Goal: Subscribe to service/newsletter

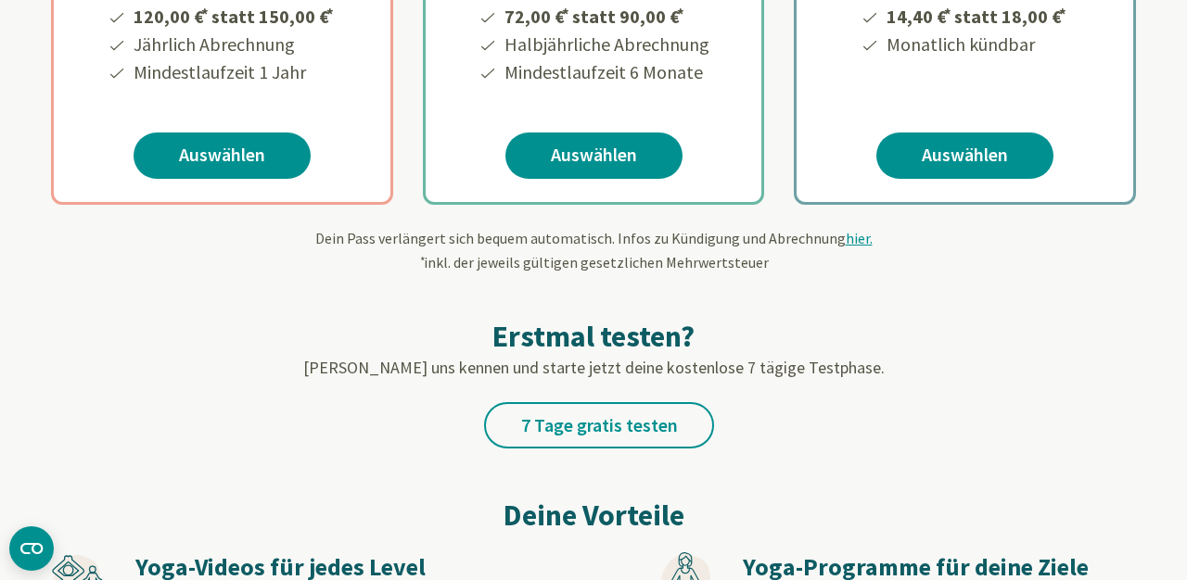
scroll to position [608, 0]
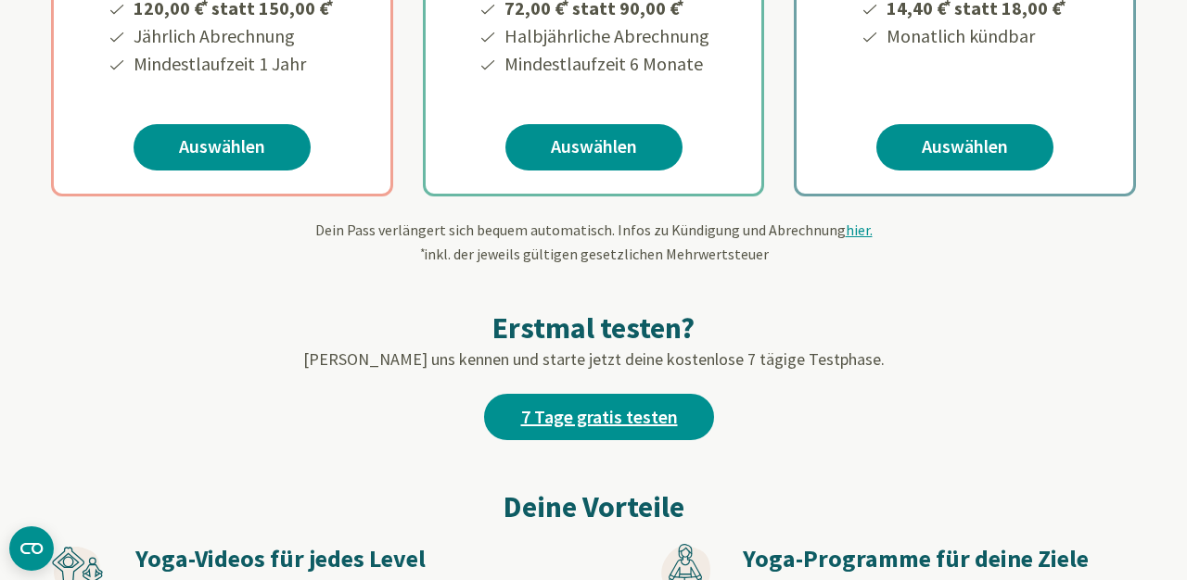
click at [631, 420] on link "7 Tage gratis testen" at bounding box center [599, 417] width 230 height 46
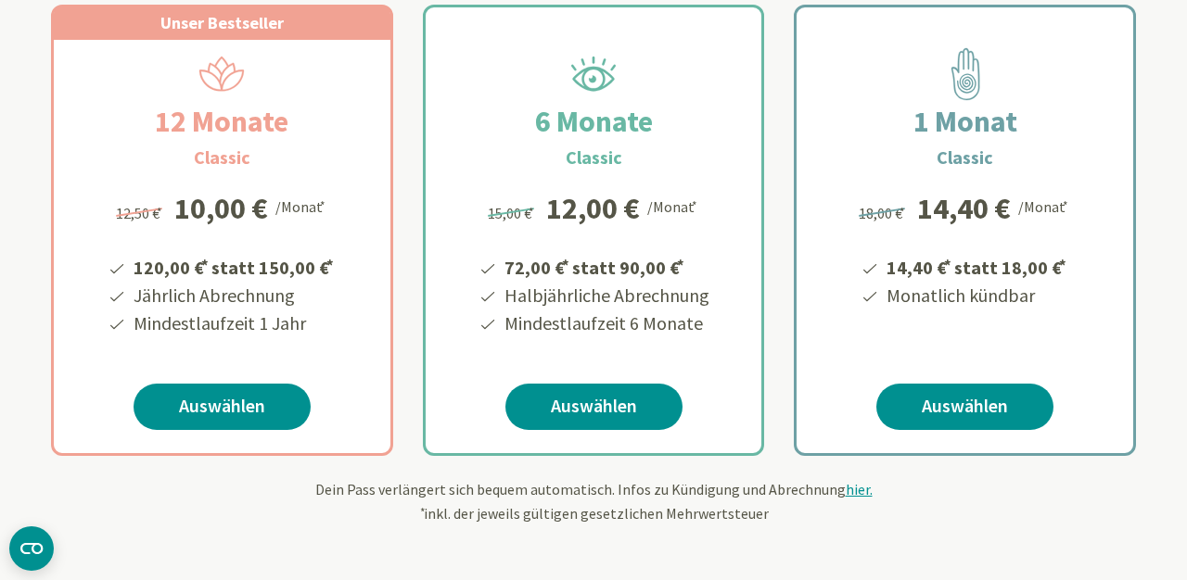
scroll to position [321, 0]
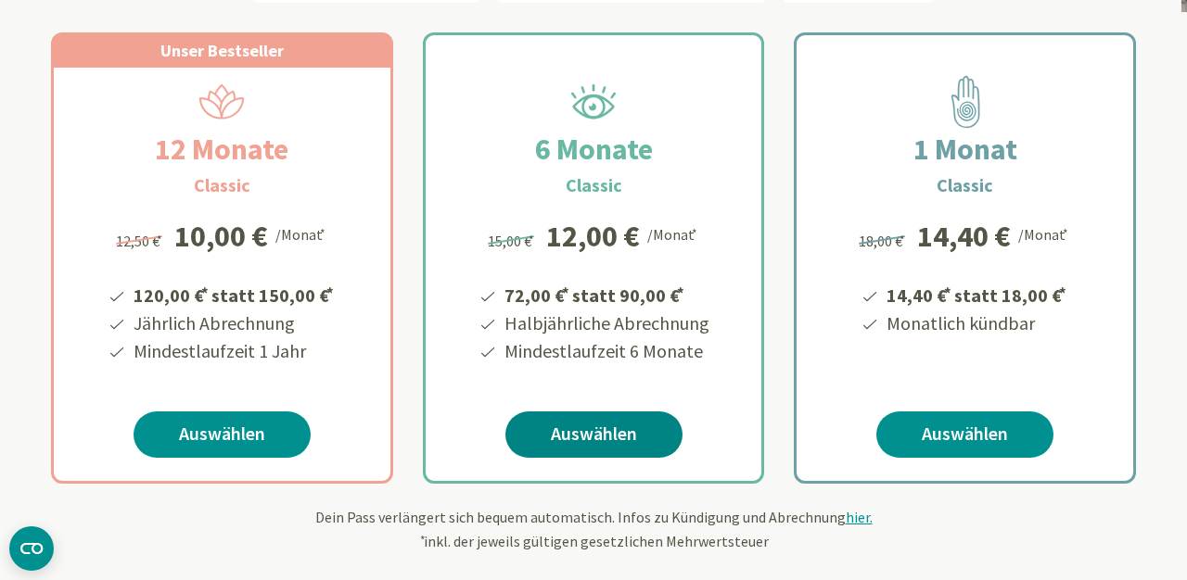
click at [622, 433] on link "Auswählen" at bounding box center [593, 435] width 177 height 46
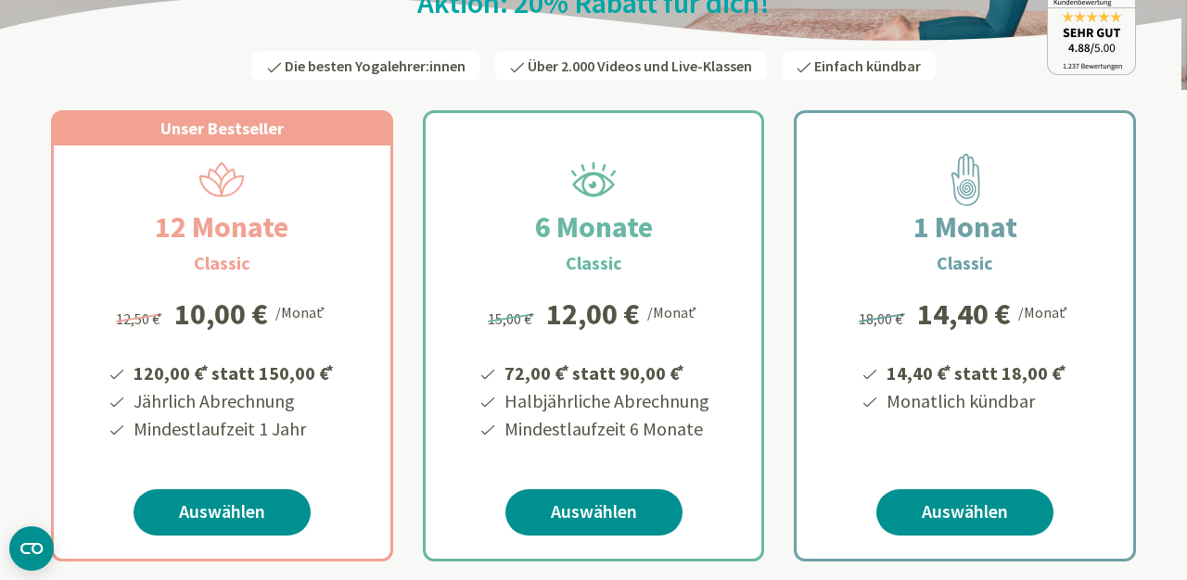
scroll to position [244, 0]
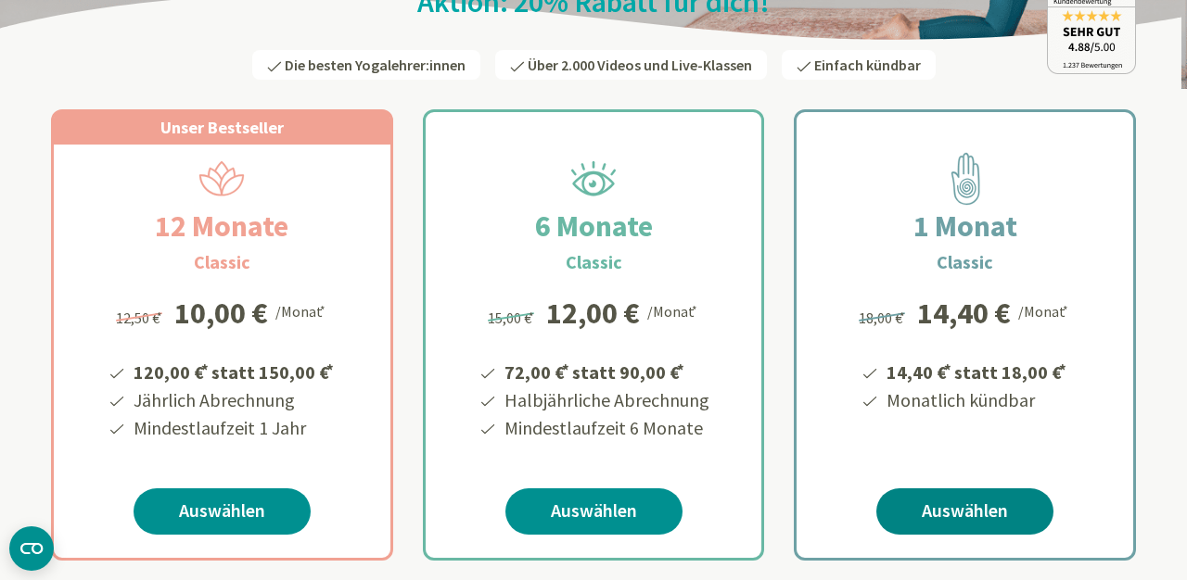
click at [939, 503] on link "Auswählen" at bounding box center [964, 512] width 177 height 46
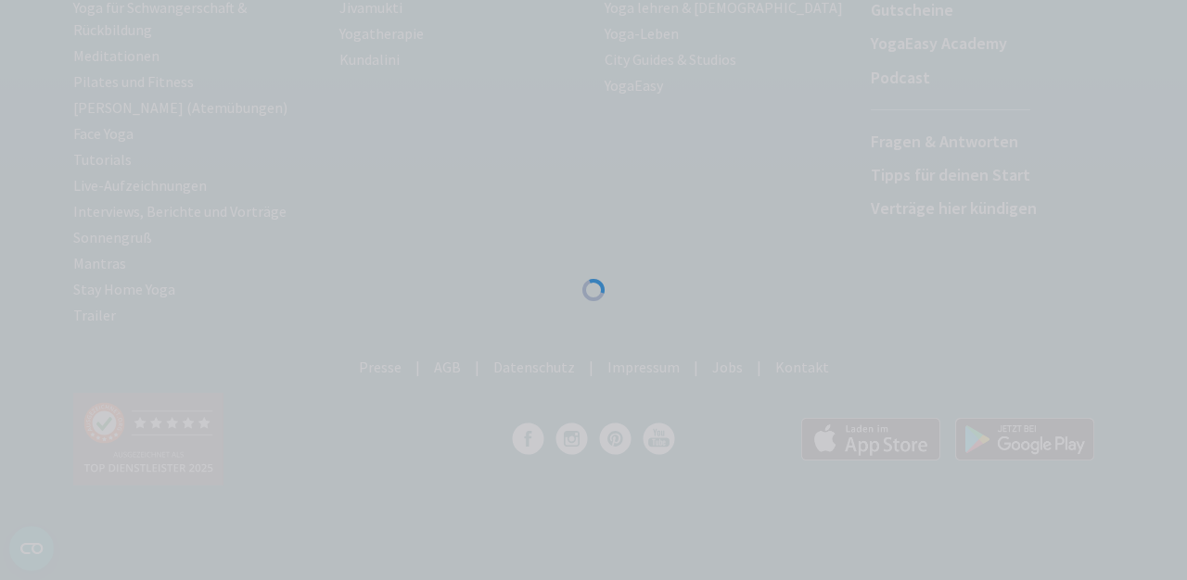
scroll to position [418, 0]
